Goal: Task Accomplishment & Management: Complete application form

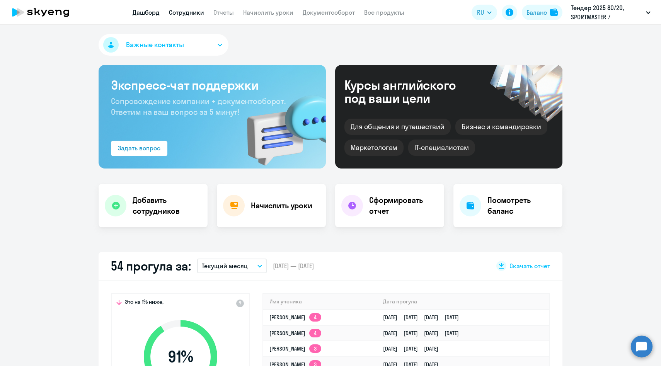
click at [185, 9] on link "Сотрудники" at bounding box center [186, 13] width 35 height 8
select select "30"
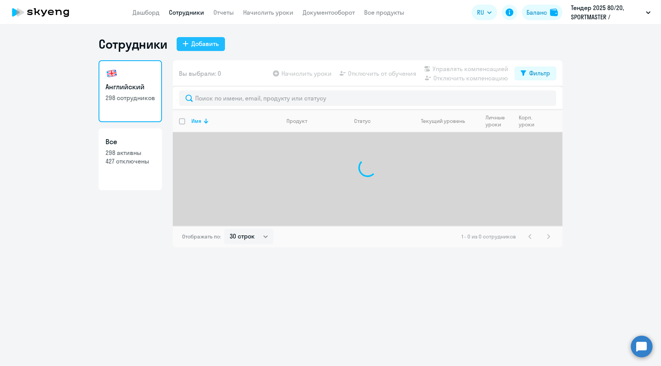
click at [210, 48] on div "Добавить" at bounding box center [204, 43] width 27 height 9
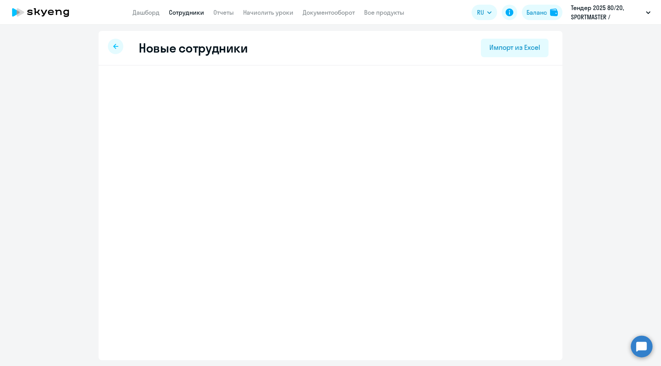
select select "english_adult_not_native_speaker"
select select "3"
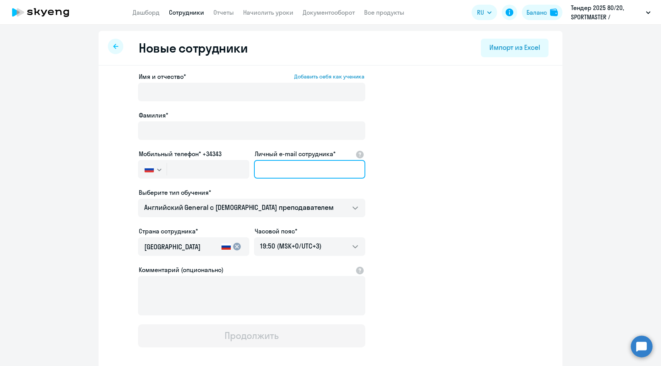
click at [275, 167] on input "Личный e-mail сотрудника*" at bounding box center [309, 169] width 111 height 19
paste input "[EMAIL_ADDRESS][DOMAIN_NAME]"
type input "[EMAIL_ADDRESS][DOMAIN_NAME]"
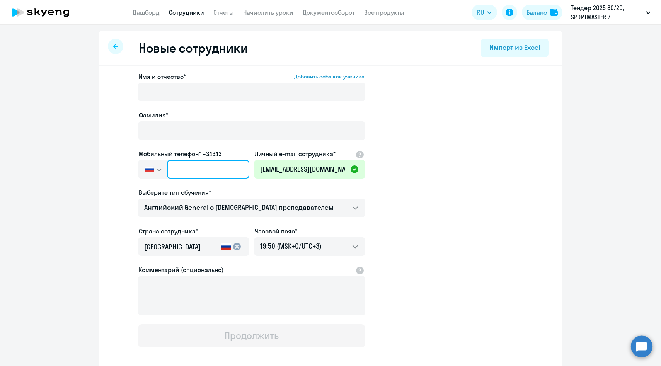
click at [194, 175] on input "text" at bounding box center [208, 169] width 82 height 19
paste input "[PHONE_NUMBER]"
type input "[PHONE_NUMBER]"
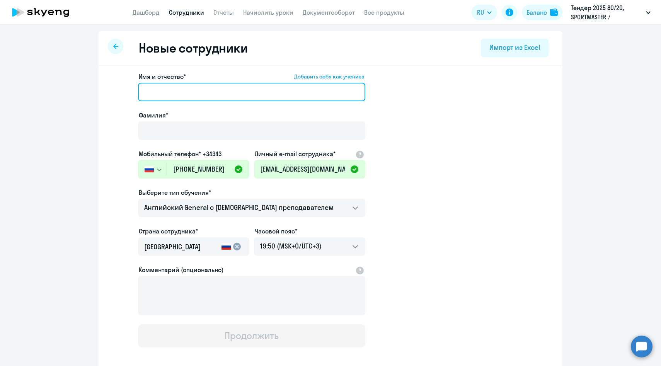
click at [181, 93] on input "Имя и отчество* Добавить себя как ученика" at bounding box center [251, 92] width 227 height 19
paste input "[PERSON_NAME]"
drag, startPoint x: 174, startPoint y: 92, endPoint x: 115, endPoint y: 92, distance: 58.8
click at [115, 92] on app-new-student-form "Имя и отчество* Добавить себя как ученика [PERSON_NAME]* Мобильный телефон* +34…" at bounding box center [330, 210] width 439 height 276
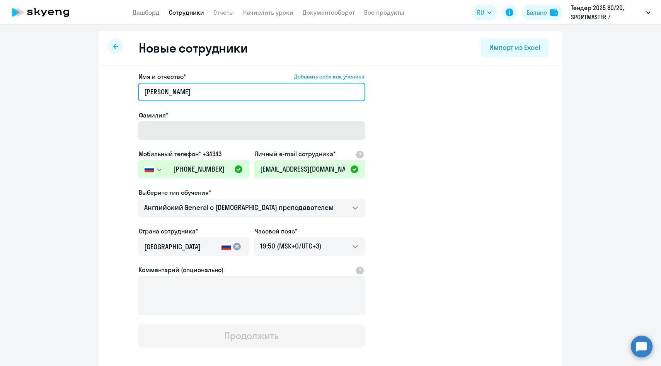
type input "[PERSON_NAME]"
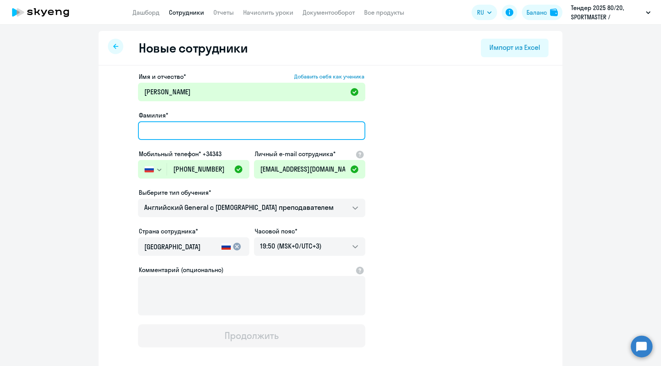
click at [169, 135] on input "Фамилия*" at bounding box center [251, 130] width 227 height 19
paste input "[PERSON_NAME]"
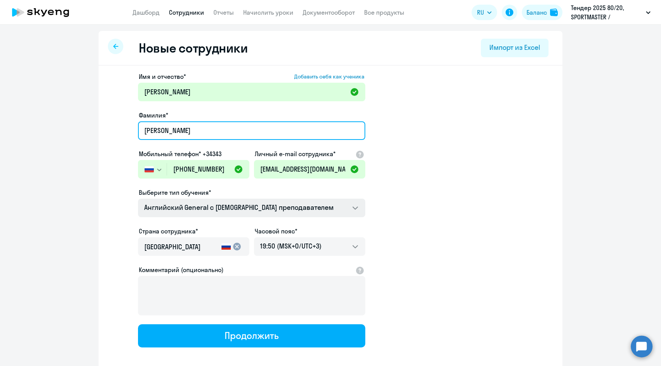
type input "[PERSON_NAME]"
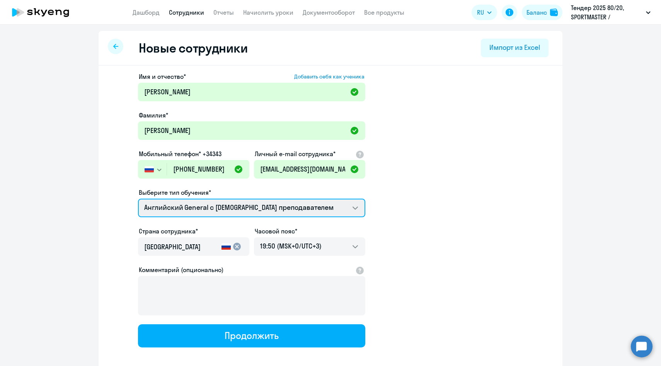
click at [173, 210] on select "Английский General с [DEMOGRAPHIC_DATA] преподавателем Английский General с рус…" at bounding box center [251, 208] width 227 height 19
click at [138, 199] on select "Английский General с [DEMOGRAPHIC_DATA] преподавателем Английский General с рус…" at bounding box center [251, 208] width 227 height 19
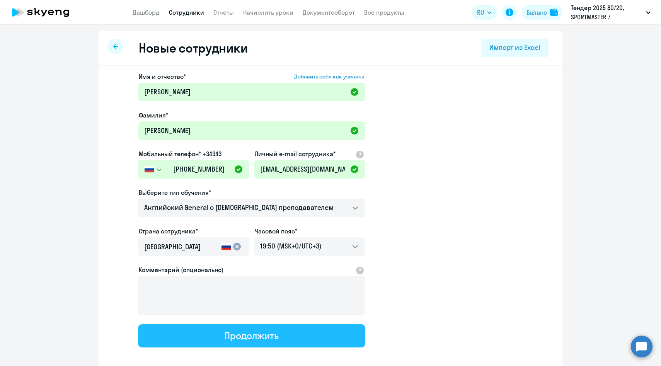
click at [245, 334] on div "Продолжить" at bounding box center [252, 335] width 54 height 12
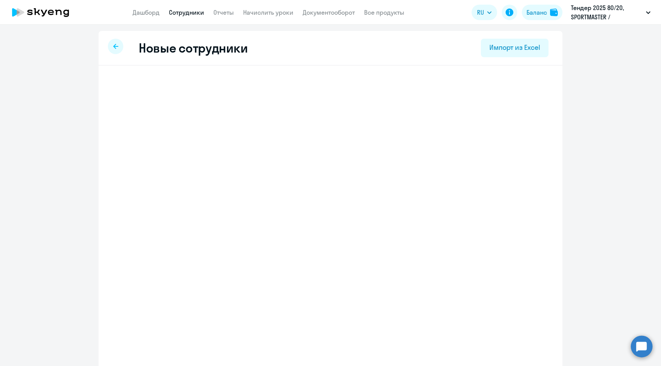
select select "english_adult_not_native_speaker"
select select "3"
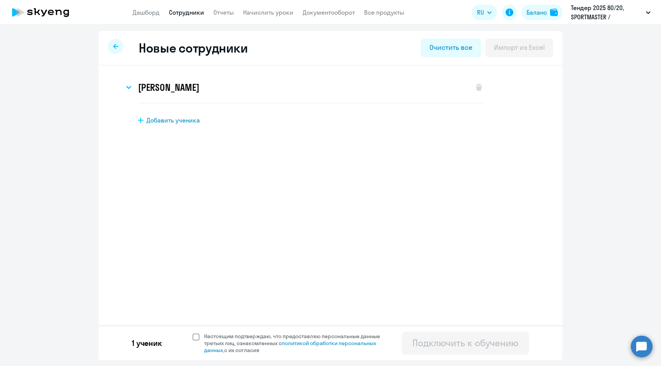
click at [225, 341] on span "Настоящим подтверждаю, что предоставляю персональные данные третьих лиц, ознако…" at bounding box center [296, 343] width 185 height 21
click at [193, 333] on input "Настоящим подтверждаю, что предоставляю персональные данные третьих лиц, ознако…" at bounding box center [192, 333] width 0 height 0
checkbox input "true"
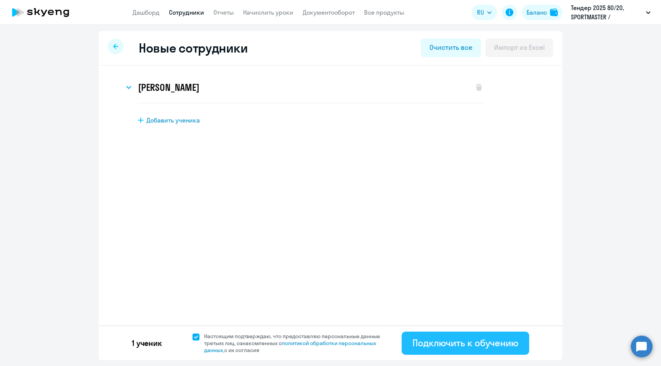
click at [420, 342] on div "Подключить к обучению" at bounding box center [466, 343] width 106 height 12
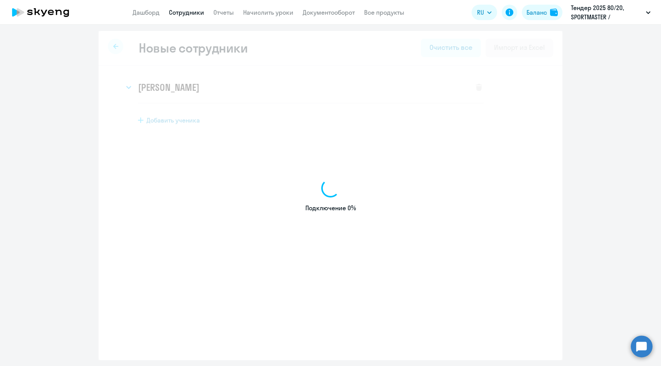
select select "english_adult_not_native_speaker"
select select "3"
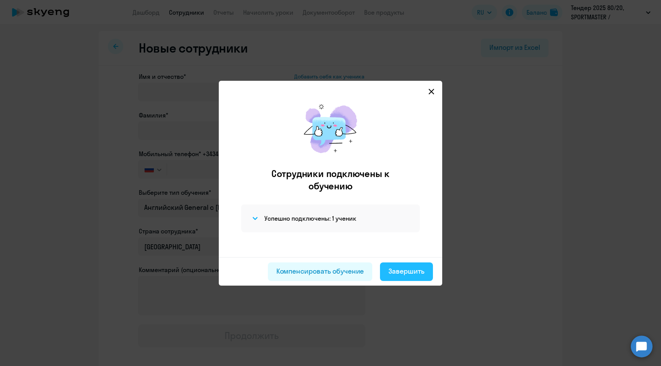
click at [416, 278] on button "Завершить" at bounding box center [406, 272] width 53 height 19
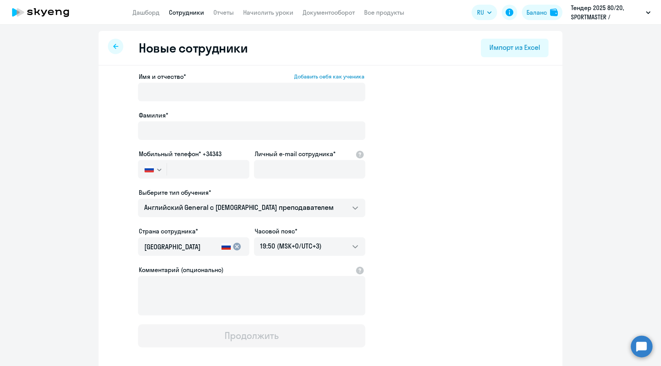
select select "30"
